Goal: Task Accomplishment & Management: Manage account settings

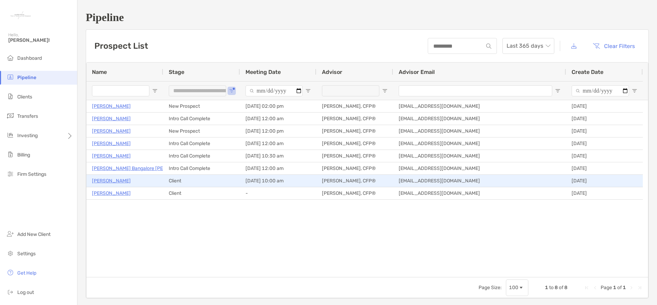
click at [120, 181] on p "[PERSON_NAME]" at bounding box center [111, 181] width 39 height 9
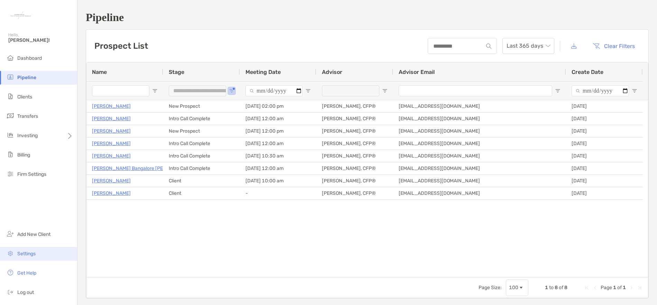
click at [31, 258] on li "Settings" at bounding box center [38, 254] width 77 height 14
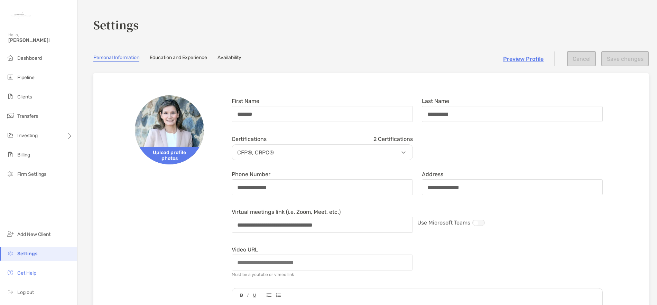
click at [230, 58] on link "Availability" at bounding box center [230, 59] width 24 height 8
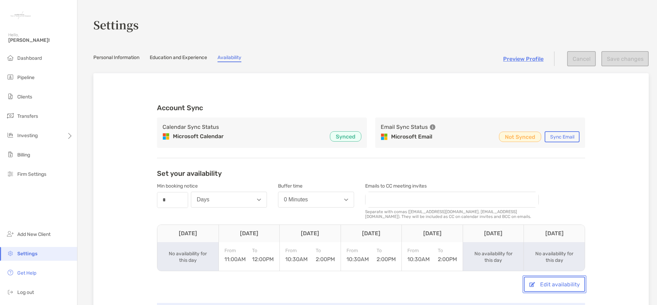
click at [552, 288] on button "Edit availability" at bounding box center [554, 284] width 61 height 15
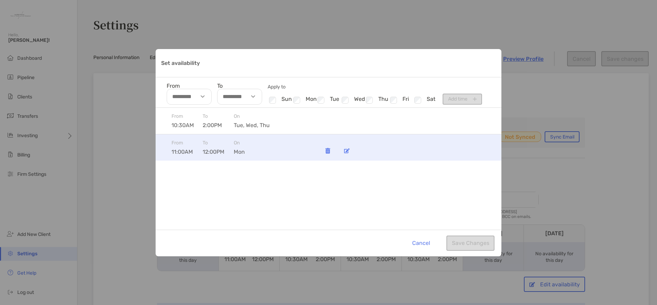
click at [348, 152] on img "Set availability" at bounding box center [347, 150] width 6 height 5
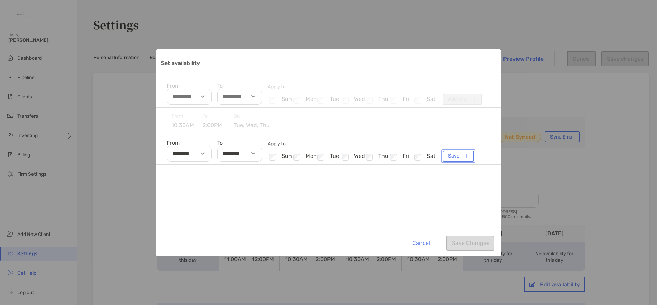
click at [458, 158] on button "Save" at bounding box center [458, 156] width 31 height 11
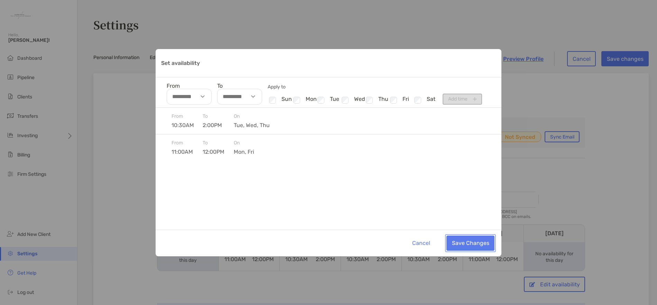
click at [472, 246] on button "Save Changes" at bounding box center [471, 243] width 48 height 15
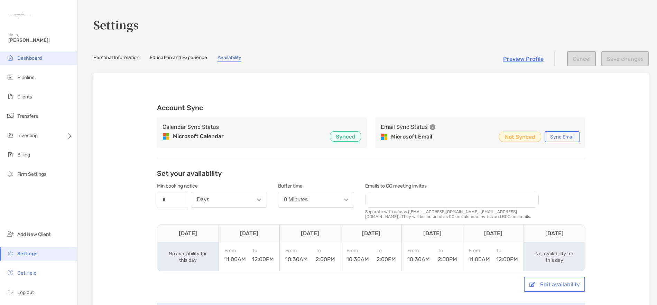
click at [22, 58] on span "Dashboard" at bounding box center [29, 58] width 25 height 6
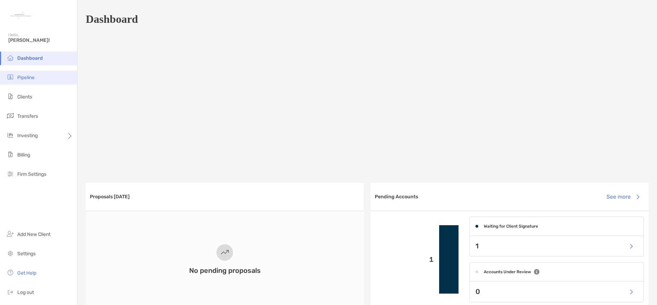
click at [26, 78] on span "Pipeline" at bounding box center [25, 78] width 17 height 6
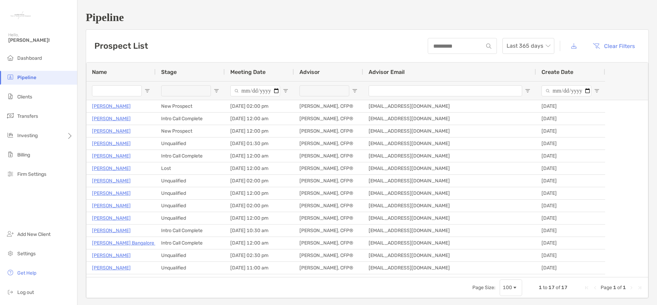
type input "**********"
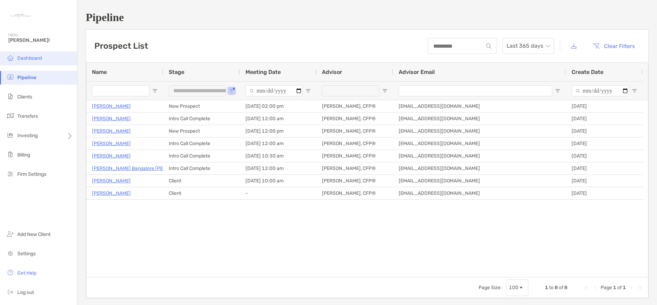
click at [35, 62] on li "Dashboard" at bounding box center [38, 59] width 77 height 14
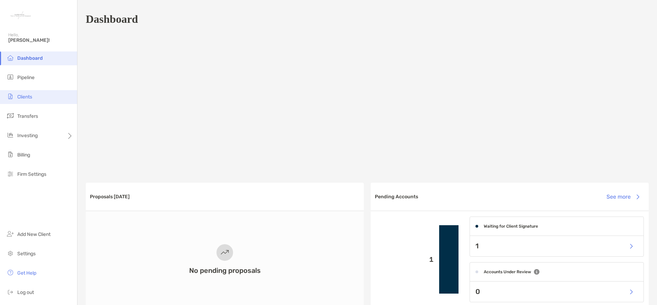
click at [27, 94] on li "Clients" at bounding box center [38, 97] width 77 height 14
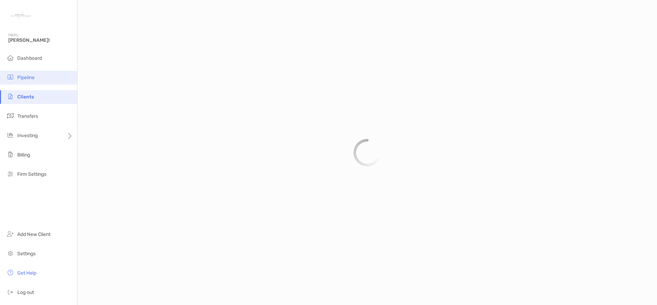
click at [33, 74] on li "Pipeline" at bounding box center [38, 78] width 77 height 14
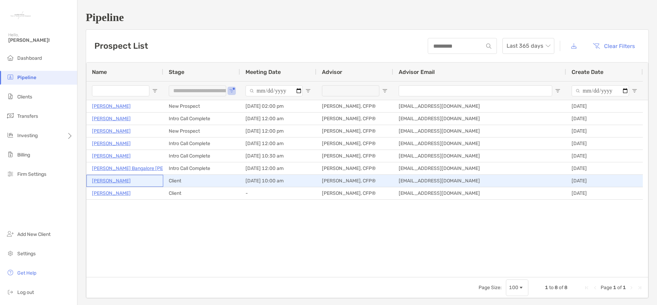
click at [120, 183] on p "[PERSON_NAME]" at bounding box center [111, 181] width 39 height 9
click at [109, 181] on p "[PERSON_NAME]" at bounding box center [111, 181] width 39 height 9
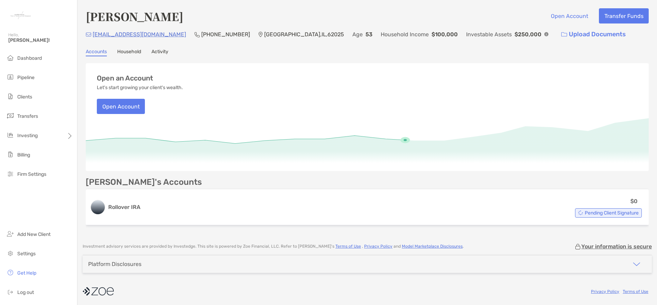
click at [160, 52] on link "Activity" at bounding box center [160, 53] width 17 height 8
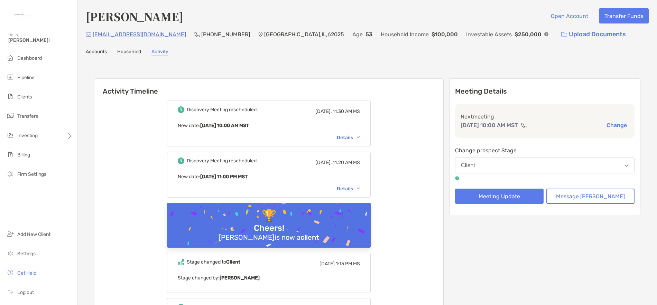
click at [613, 124] on button "Change" at bounding box center [617, 125] width 25 height 7
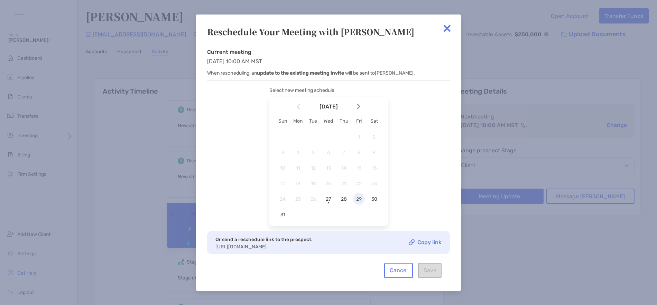
click at [361, 202] on span "29" at bounding box center [359, 200] width 12 height 6
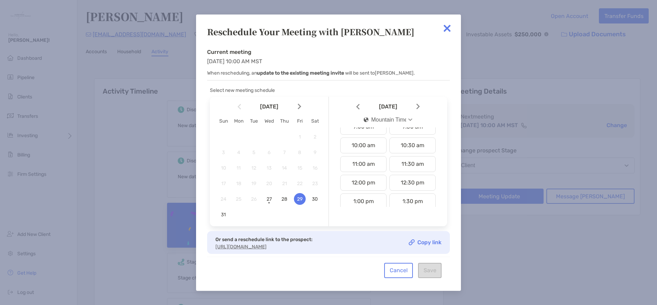
scroll to position [181, 0]
click at [363, 163] on div "11:00 am" at bounding box center [363, 160] width 46 height 16
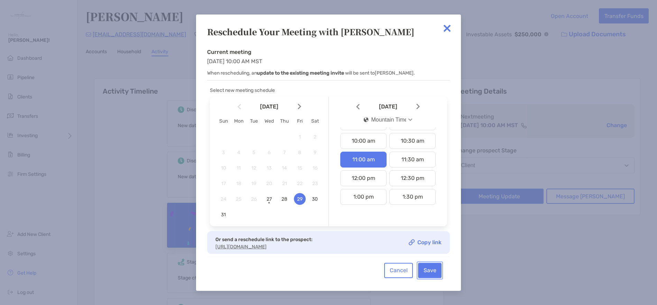
click at [428, 278] on button "Save" at bounding box center [430, 270] width 24 height 15
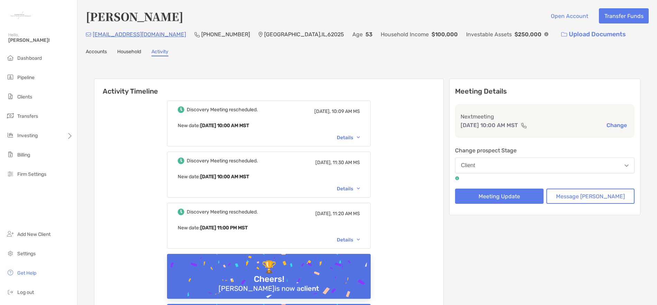
click at [610, 126] on button "Change" at bounding box center [617, 125] width 25 height 7
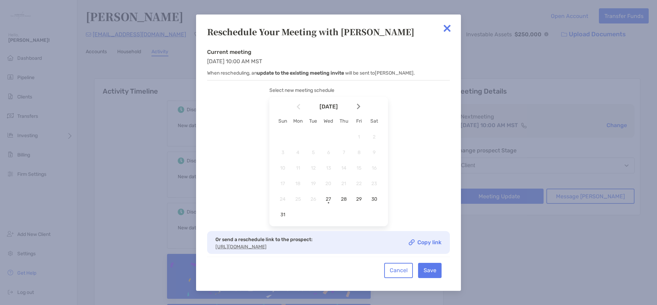
click at [446, 30] on img at bounding box center [447, 28] width 14 height 14
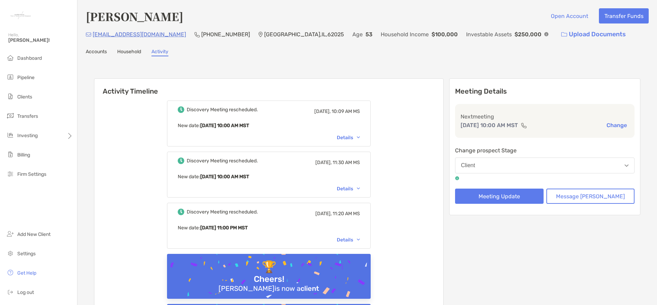
click at [610, 125] on button "Change" at bounding box center [617, 125] width 25 height 7
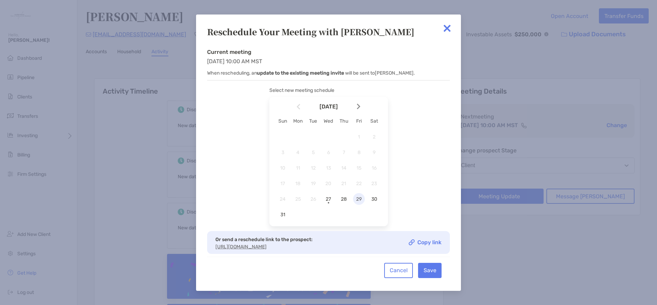
click at [360, 199] on span "29" at bounding box center [359, 200] width 12 height 6
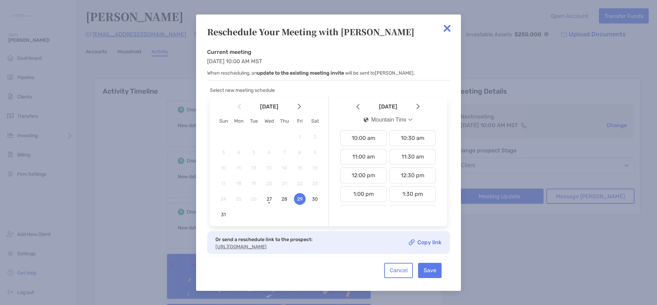
scroll to position [208, 0]
click at [362, 154] on div "12:00 pm" at bounding box center [363, 152] width 46 height 16
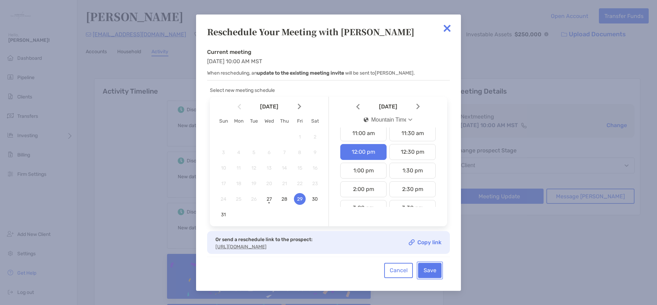
click at [431, 278] on button "Save" at bounding box center [430, 270] width 24 height 15
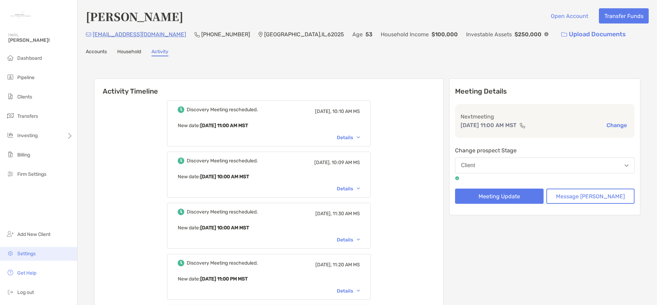
click at [32, 253] on span "Settings" at bounding box center [26, 254] width 18 height 6
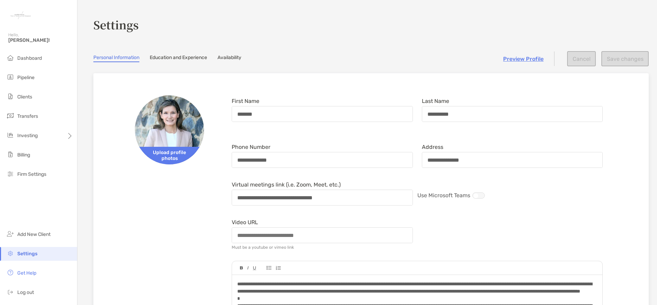
click at [240, 56] on link "Availability" at bounding box center [230, 59] width 24 height 8
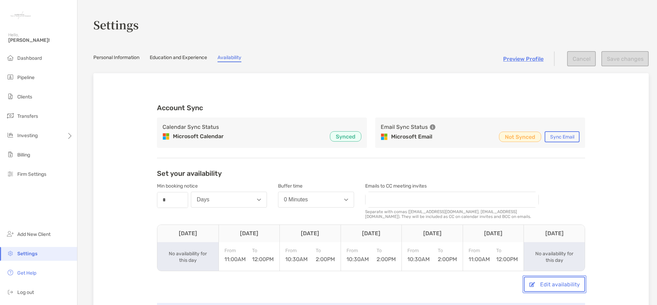
click at [550, 286] on button "Edit availability" at bounding box center [554, 284] width 61 height 15
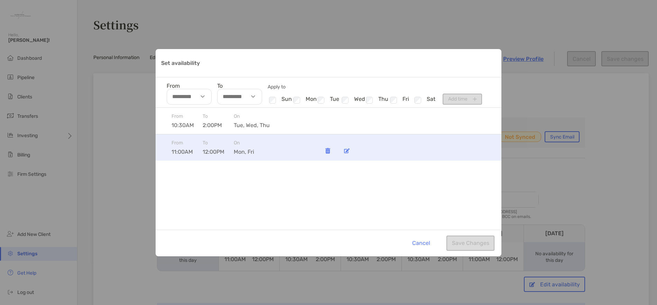
click at [345, 153] on img "Set availability" at bounding box center [347, 150] width 6 height 5
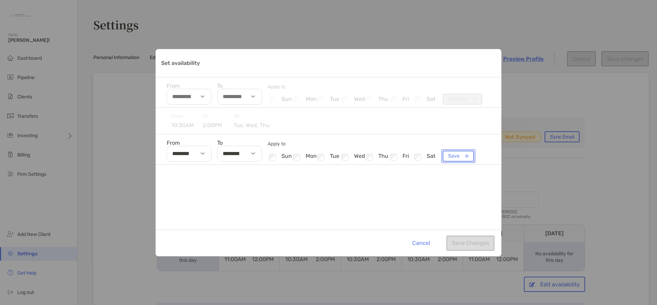
click at [456, 154] on button "Save" at bounding box center [458, 156] width 31 height 11
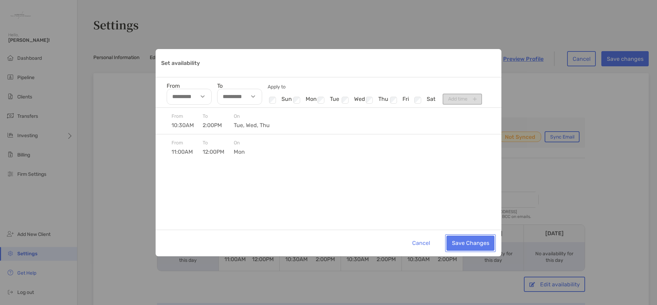
click at [475, 244] on button "Save Changes" at bounding box center [471, 243] width 48 height 15
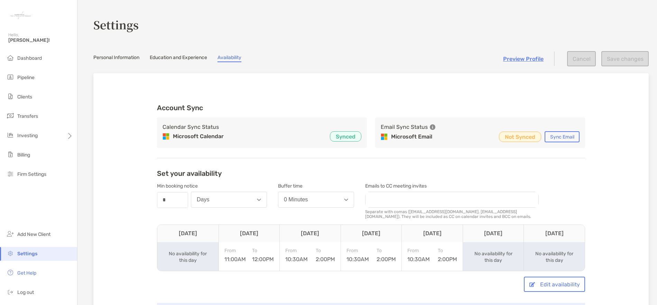
click at [341, 78] on div "Account Sync Calendar Sync Status Microsoft Calendar Synced Email Sync Status M…" at bounding box center [371, 203] width 556 height 261
click at [128, 61] on link "Personal Information" at bounding box center [116, 59] width 46 height 8
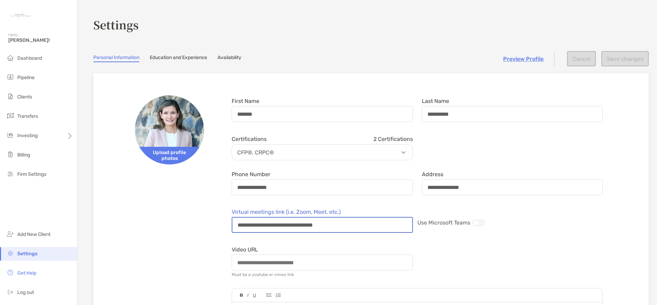
drag, startPoint x: 362, startPoint y: 228, endPoint x: 235, endPoint y: 226, distance: 127.0
click at [235, 226] on input "**********" at bounding box center [322, 225] width 180 height 15
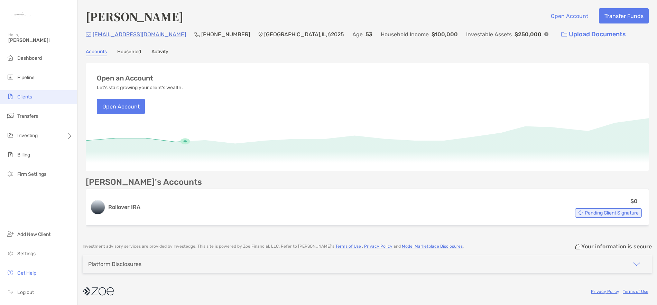
click at [20, 99] on span "Clients" at bounding box center [24, 97] width 15 height 6
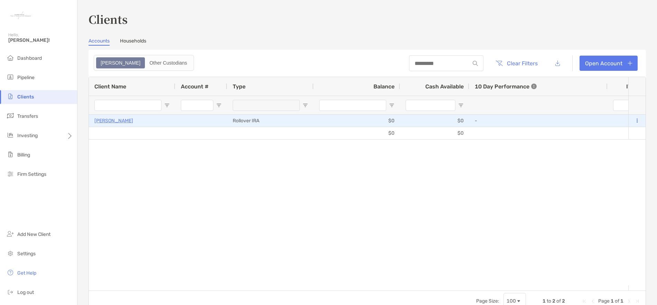
click at [119, 120] on p "[PERSON_NAME]" at bounding box center [113, 121] width 39 height 9
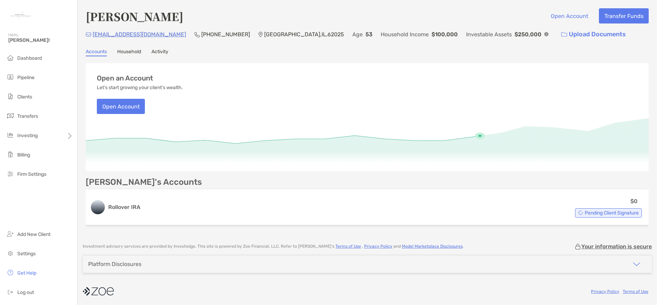
scroll to position [1, 0]
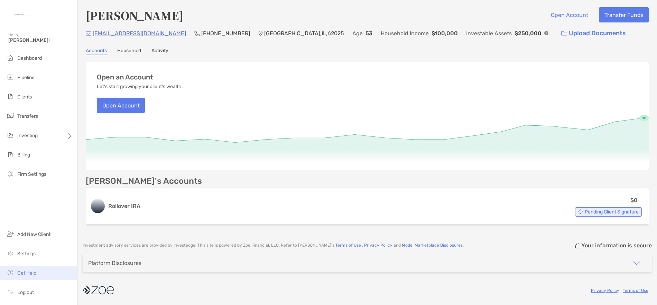
click at [27, 274] on span "Get Help" at bounding box center [26, 274] width 19 height 6
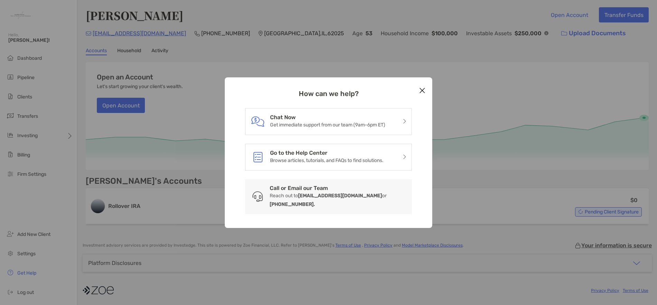
click at [425, 95] on icon "Close modal" at bounding box center [422, 90] width 6 height 8
